Goal: Task Accomplishment & Management: Manage account settings

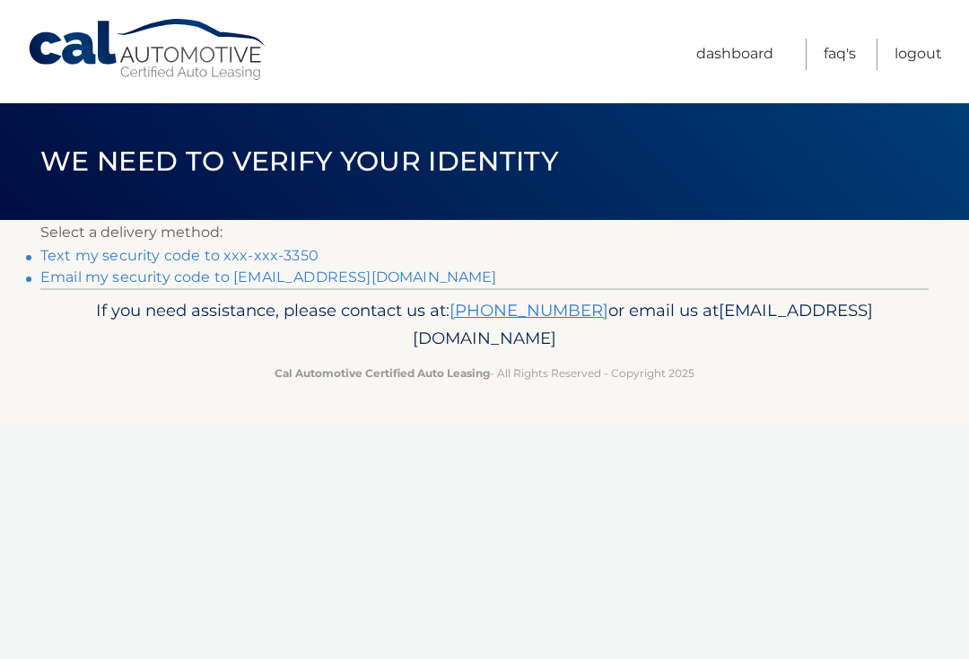
click at [72, 278] on link "**********" at bounding box center [268, 276] width 457 height 17
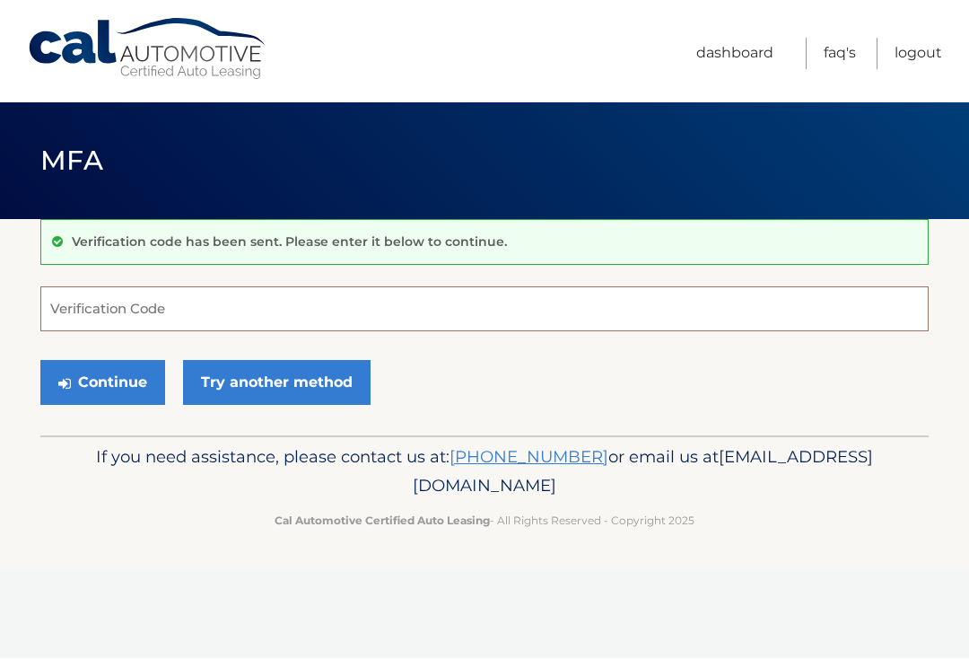
click at [76, 296] on input "Verification Code" at bounding box center [484, 309] width 888 height 45
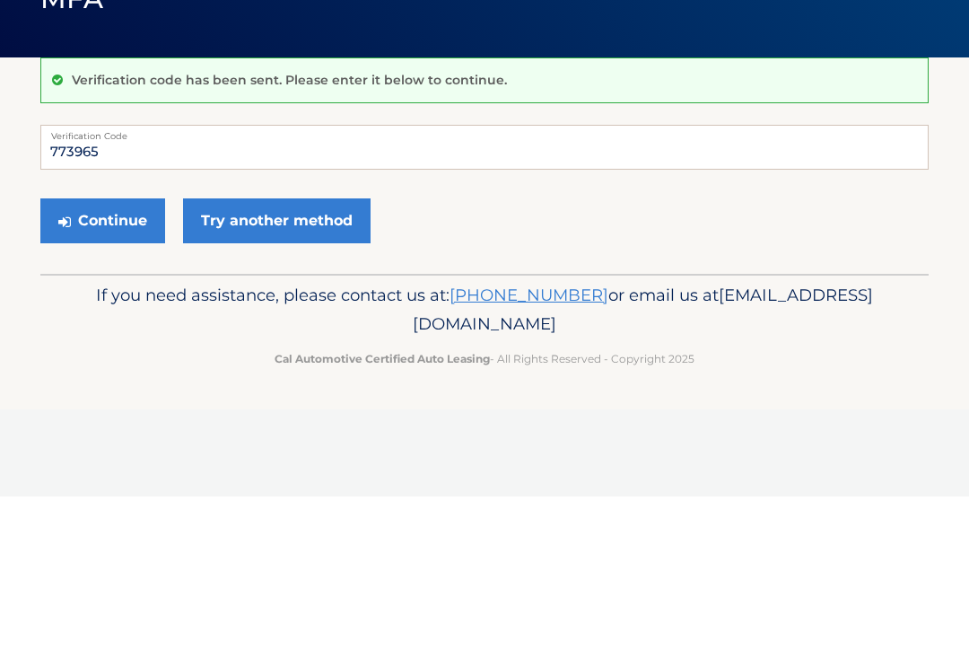
click at [87, 361] on button "Continue" at bounding box center [102, 383] width 125 height 45
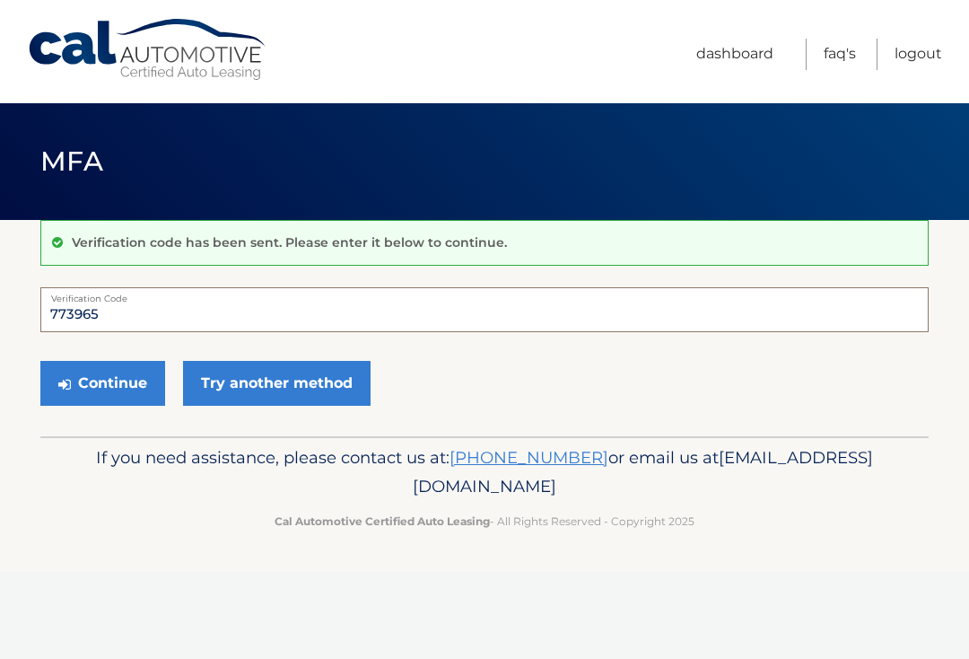
click at [130, 306] on input "773965" at bounding box center [484, 309] width 888 height 45
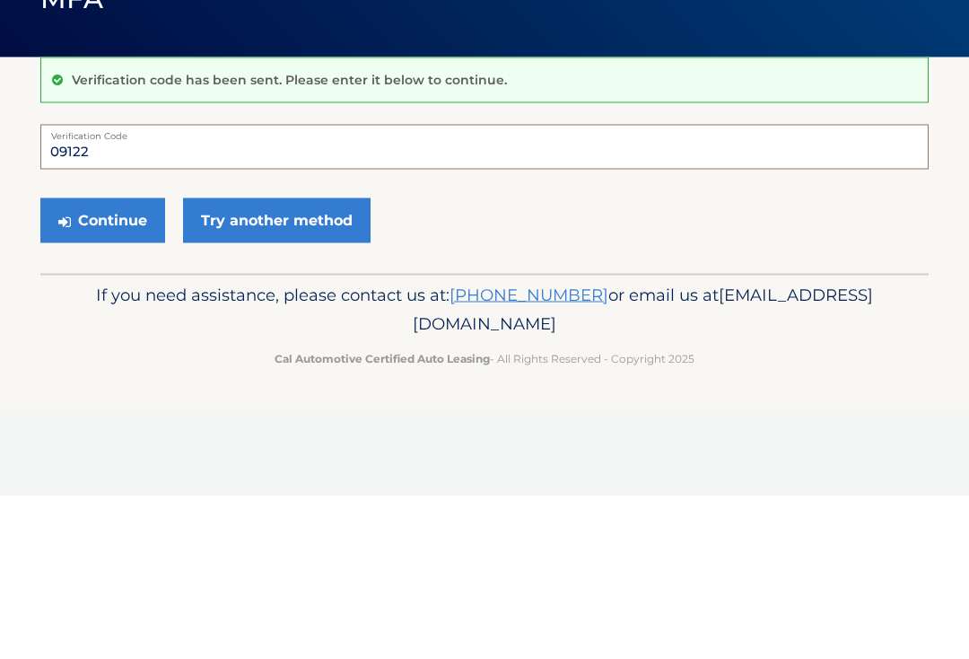
type input "091221"
click at [102, 361] on button "Continue" at bounding box center [102, 383] width 125 height 45
click at [97, 382] on button "Continue" at bounding box center [102, 383] width 125 height 45
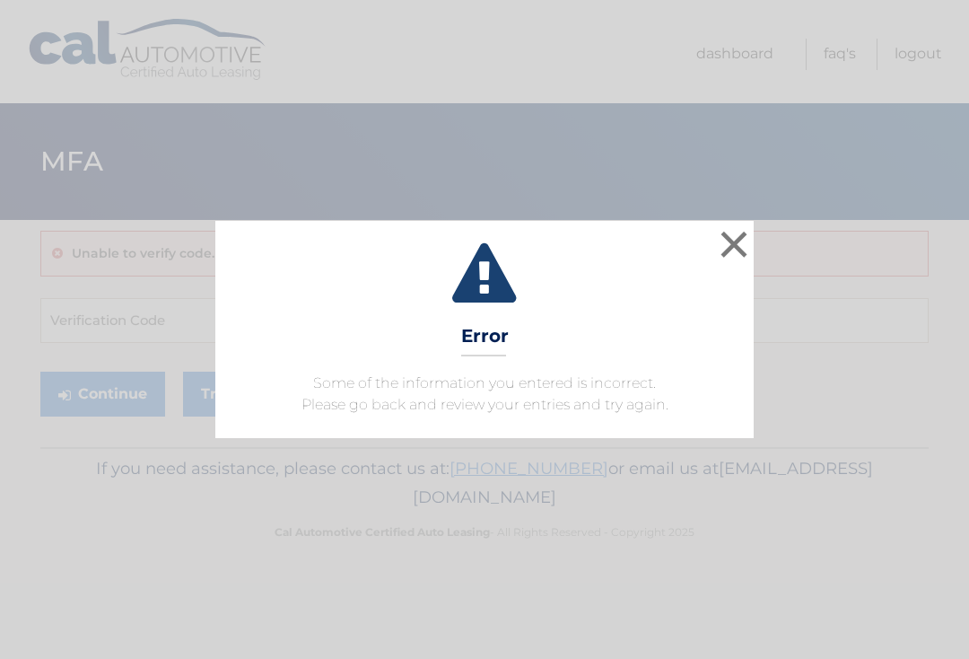
click at [724, 249] on button "×" at bounding box center [734, 244] width 36 height 36
click at [728, 244] on button "×" at bounding box center [734, 244] width 36 height 36
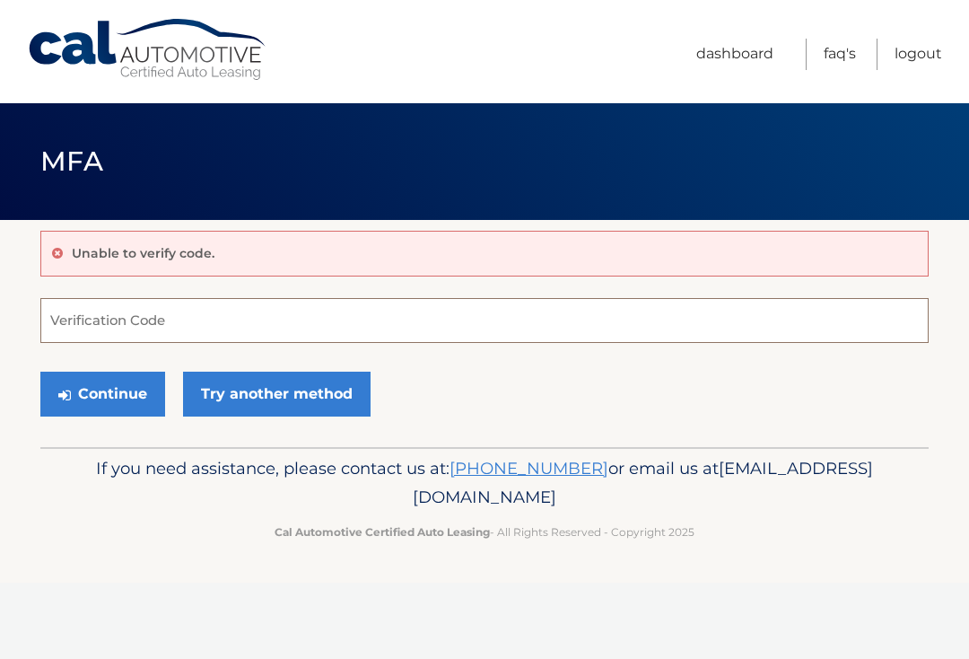
click at [130, 318] on input "Verification Code" at bounding box center [484, 320] width 888 height 45
